Goal: Information Seeking & Learning: Learn about a topic

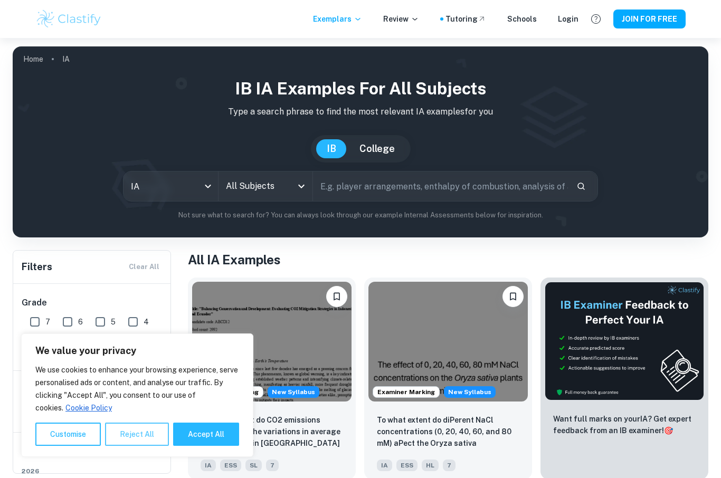
click at [137, 445] on button "Reject All" at bounding box center [137, 434] width 64 height 23
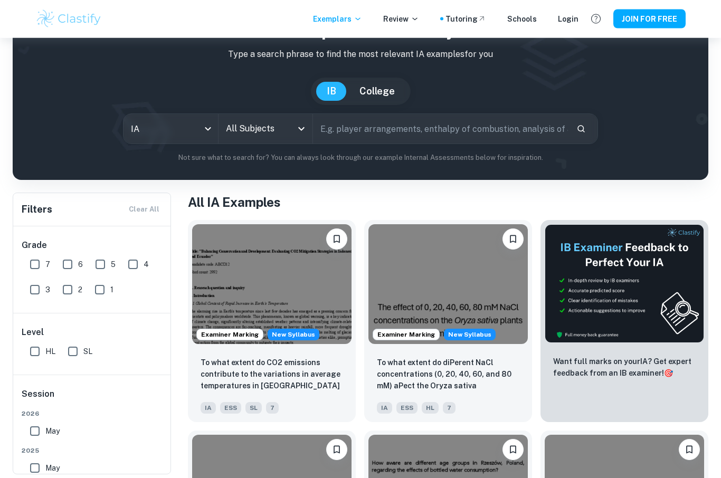
scroll to position [59, 0]
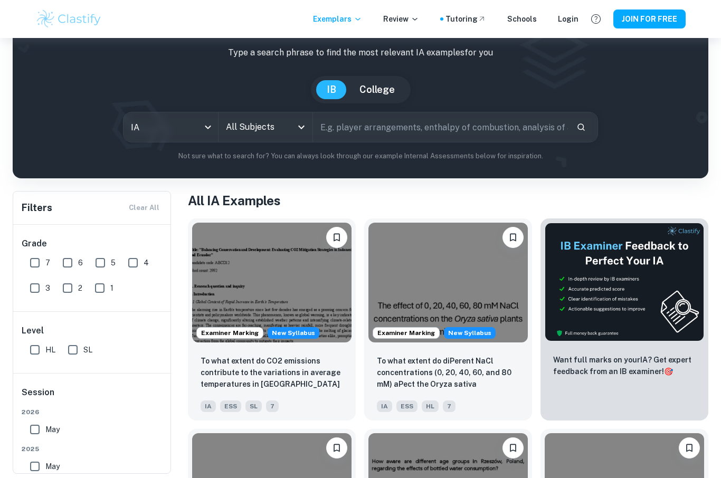
click at [291, 122] on input "All Subjects" at bounding box center [257, 127] width 69 height 20
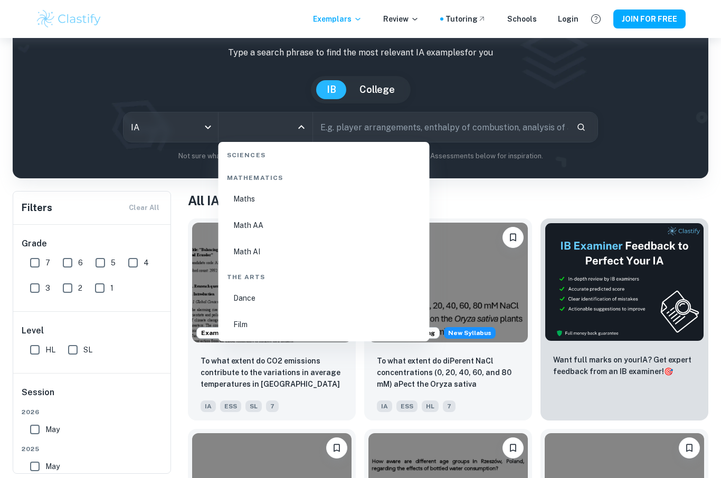
scroll to position [1805, 0]
click at [254, 251] on li "Math AI" at bounding box center [324, 251] width 203 height 24
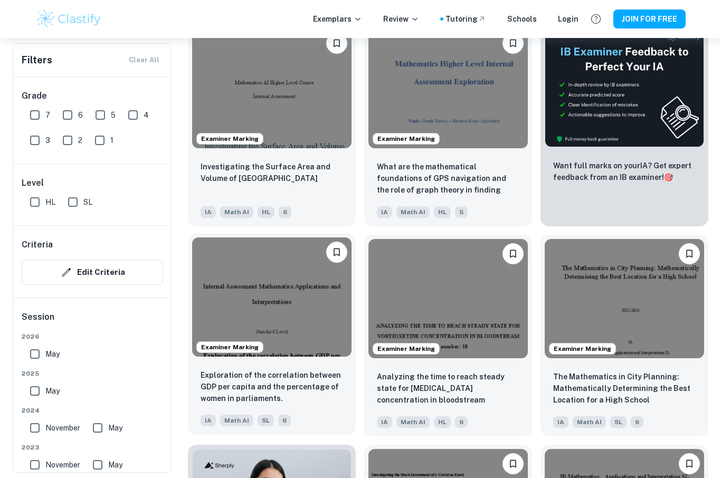
scroll to position [352, 0]
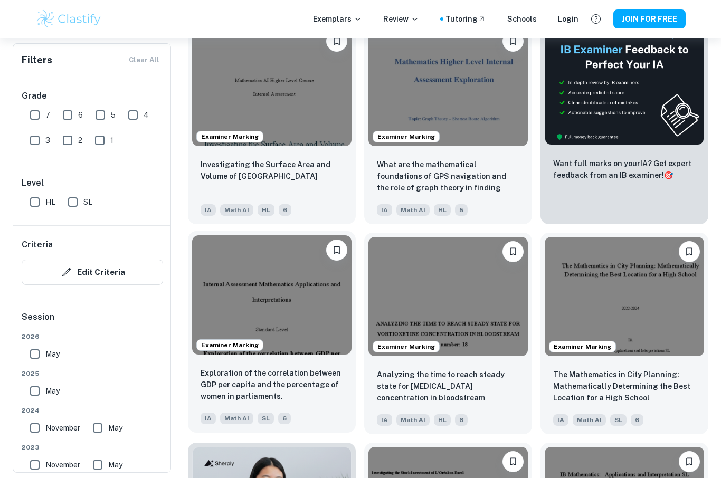
click at [280, 316] on img at bounding box center [271, 295] width 159 height 120
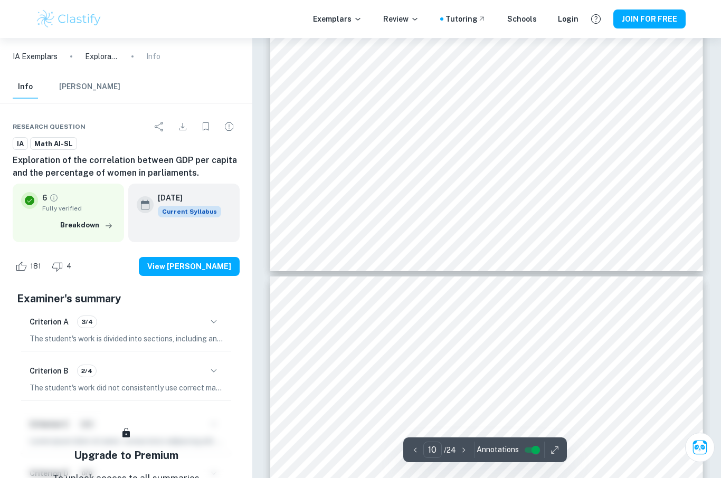
scroll to position [5184, 0]
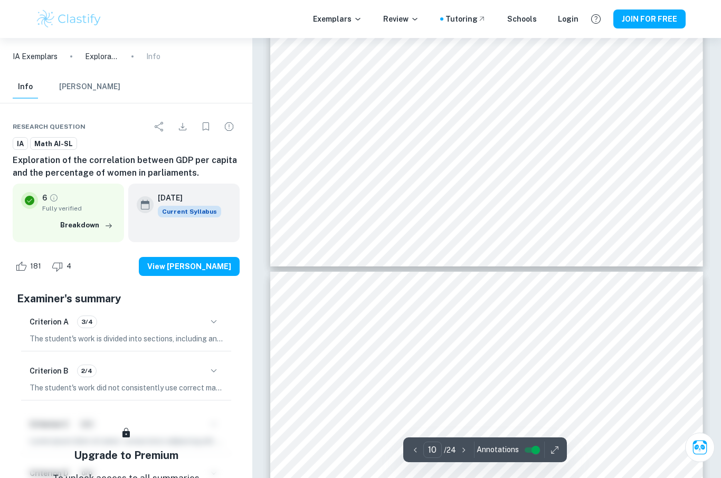
type input "11"
